Goal: Task Accomplishment & Management: Manage account settings

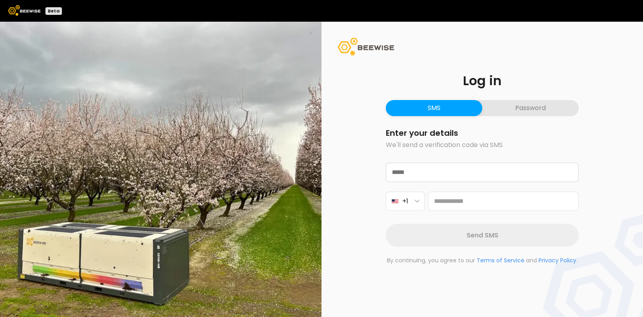
click at [523, 111] on button "Password" at bounding box center [530, 108] width 96 height 16
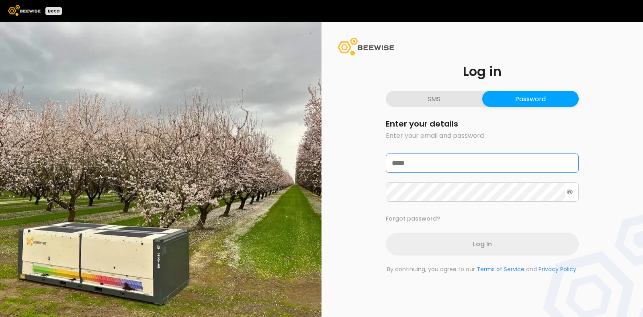
type input "**********"
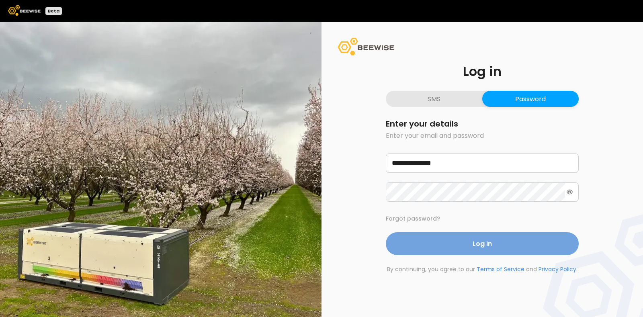
click at [451, 246] on button "Log In" at bounding box center [482, 243] width 193 height 23
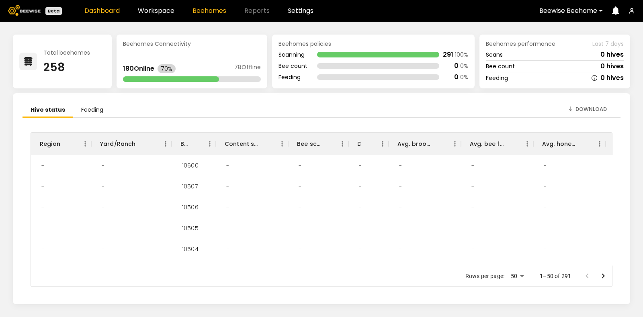
click at [204, 13] on link "Beehomes" at bounding box center [209, 11] width 34 height 6
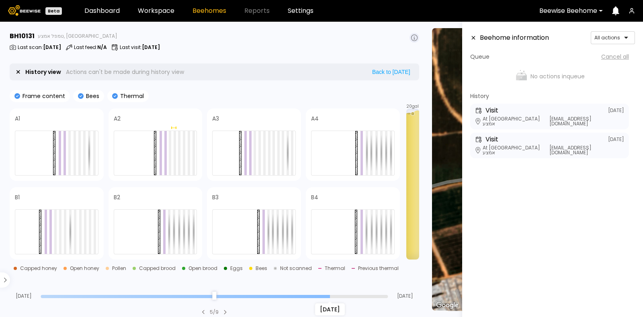
drag, startPoint x: 386, startPoint y: 297, endPoint x: 330, endPoint y: 299, distance: 56.3
click at [330, 298] on input "range" at bounding box center [214, 296] width 347 height 3
drag, startPoint x: 327, startPoint y: 295, endPoint x: 321, endPoint y: 294, distance: 6.1
click at [321, 295] on input "range" at bounding box center [214, 296] width 347 height 3
drag, startPoint x: 317, startPoint y: 297, endPoint x: 354, endPoint y: 296, distance: 36.6
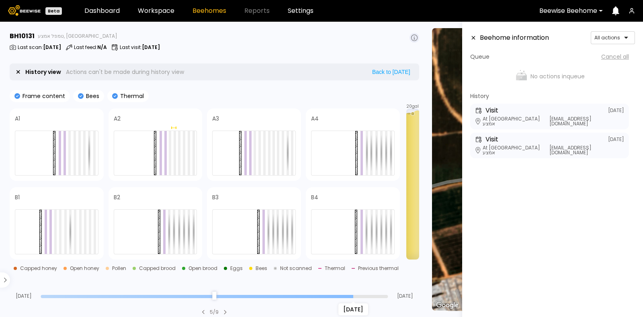
type input "*"
click at [354, 296] on input "range" at bounding box center [214, 296] width 347 height 3
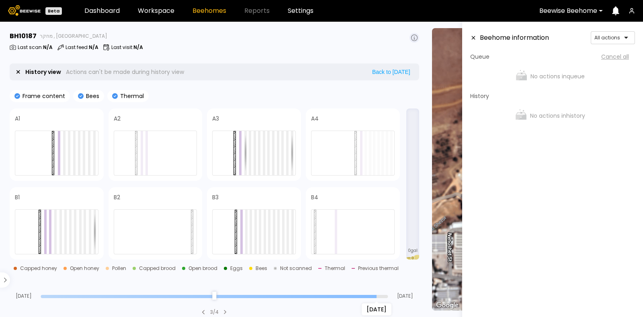
type input "*"
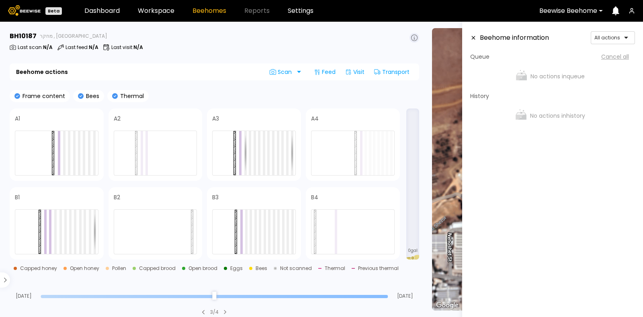
drag, startPoint x: 386, startPoint y: 299, endPoint x: 386, endPoint y: 290, distance: 8.4
click at [386, 295] on input "range" at bounding box center [214, 296] width 347 height 3
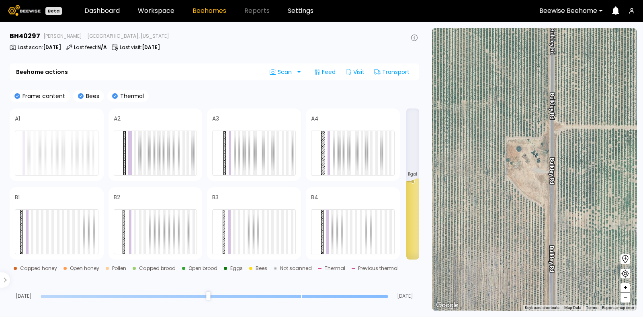
click at [385, 298] on input "range" at bounding box center [214, 296] width 347 height 3
click at [383, 296] on input "range" at bounding box center [214, 296] width 347 height 3
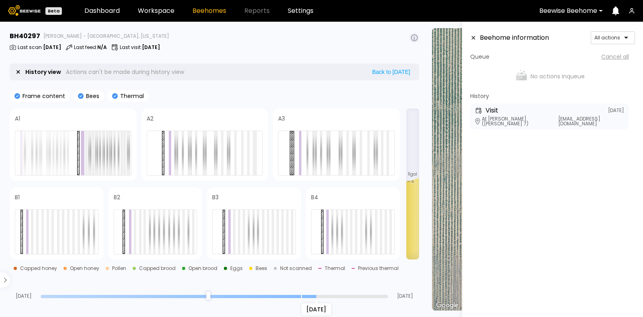
drag, startPoint x: 385, startPoint y: 297, endPoint x: 310, endPoint y: 290, distance: 75.5
click at [310, 295] on input "range" at bounding box center [214, 296] width 347 height 3
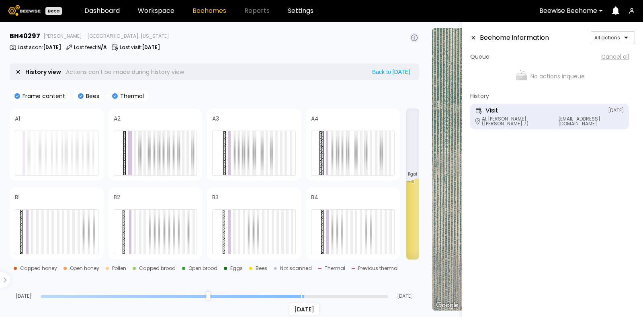
drag, startPoint x: 313, startPoint y: 294, endPoint x: 307, endPoint y: 295, distance: 6.6
click at [307, 295] on input "range" at bounding box center [214, 296] width 347 height 3
click at [307, 298] on input "range" at bounding box center [214, 296] width 347 height 3
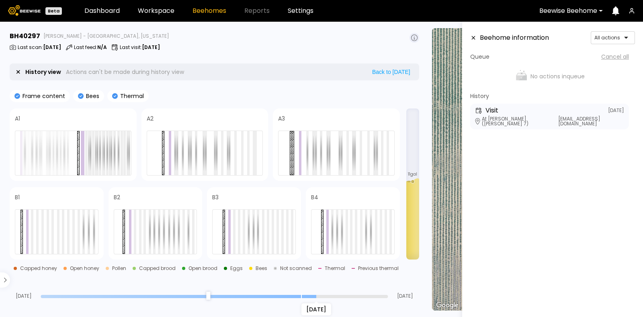
drag, startPoint x: 303, startPoint y: 296, endPoint x: 315, endPoint y: 296, distance: 12.1
click at [315, 296] on input "range" at bounding box center [214, 296] width 347 height 3
click at [314, 296] on input "range" at bounding box center [214, 296] width 347 height 3
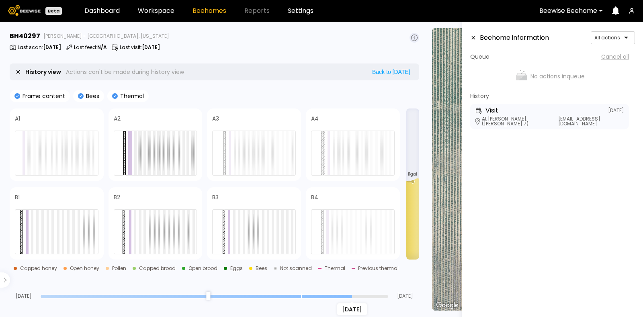
drag, startPoint x: 314, startPoint y: 296, endPoint x: 364, endPoint y: 298, distance: 50.3
type input "*"
click at [364, 298] on input "range" at bounding box center [214, 296] width 347 height 3
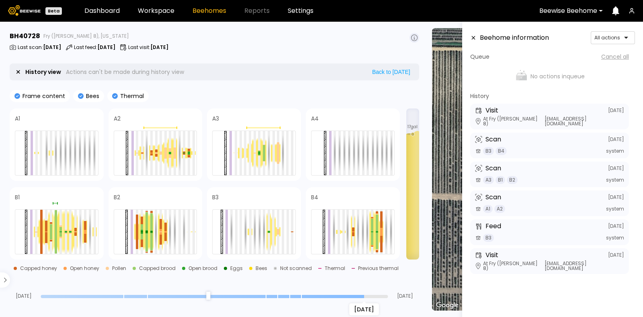
drag, startPoint x: 384, startPoint y: 296, endPoint x: 357, endPoint y: 290, distance: 27.4
click at [357, 295] on input "range" at bounding box center [214, 296] width 347 height 3
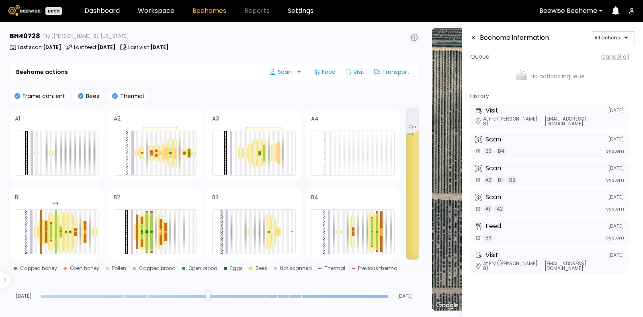
drag, startPoint x: 362, startPoint y: 295, endPoint x: 422, endPoint y: 296, distance: 59.9
type input "*"
click at [388, 296] on input "range" at bounding box center [214, 296] width 347 height 3
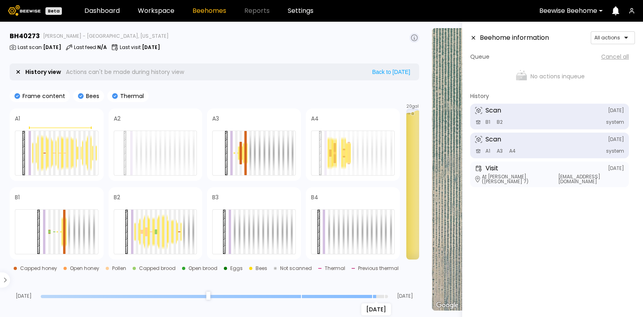
type input "*"
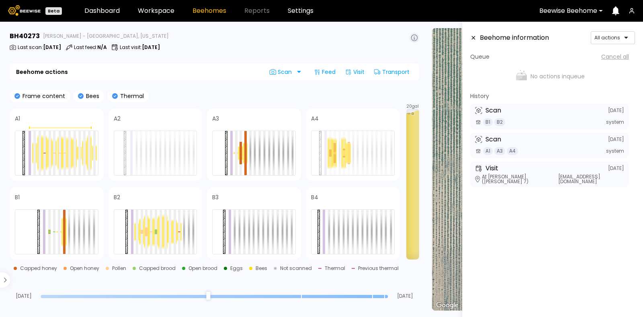
drag, startPoint x: 385, startPoint y: 296, endPoint x: 405, endPoint y: 293, distance: 19.5
click at [388, 295] on input "range" at bounding box center [214, 296] width 347 height 3
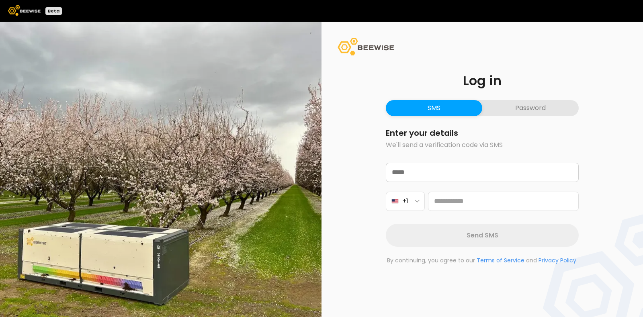
click at [529, 109] on button "Password" at bounding box center [530, 108] width 96 height 16
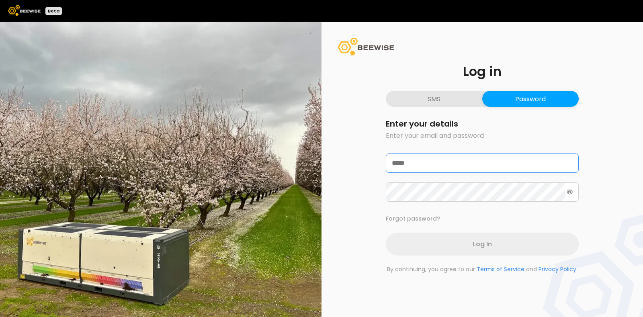
type input "**********"
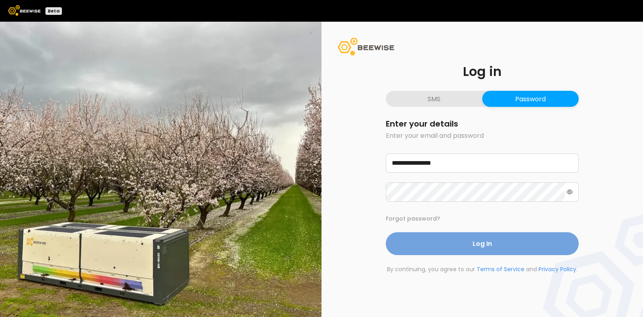
click at [480, 241] on span "Log In" at bounding box center [481, 244] width 19 height 10
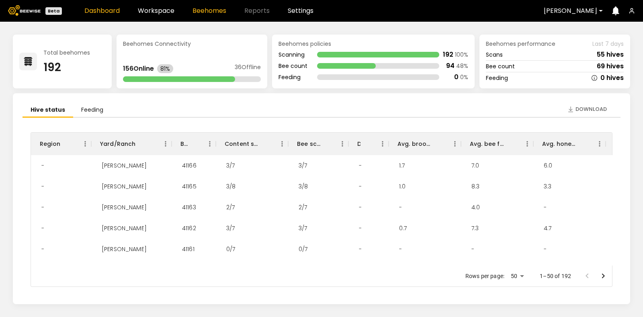
click at [215, 11] on link "Beehomes" at bounding box center [209, 11] width 34 height 6
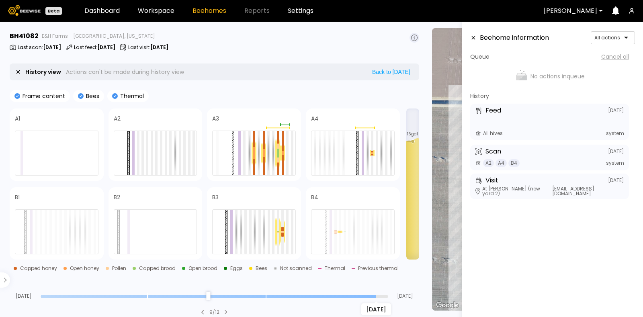
type input "*"
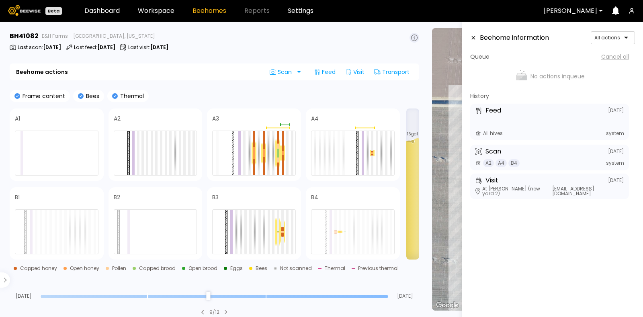
drag, startPoint x: 384, startPoint y: 294, endPoint x: 386, endPoint y: 290, distance: 4.5
click at [386, 295] on input "range" at bounding box center [214, 296] width 347 height 3
